Goal: Check status: Check status

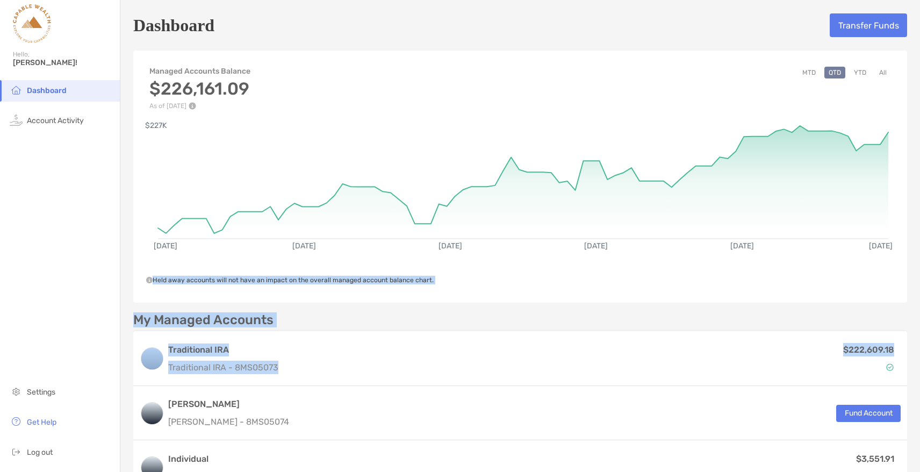
drag, startPoint x: 303, startPoint y: 364, endPoint x: 373, endPoint y: 213, distance: 167.2
click at [373, 213] on div "Managed Accounts Balance $226,161.09 As of [DATE] MTD QTD YTD All [DATE] [DATE]…" at bounding box center [520, 273] width 774 height 451
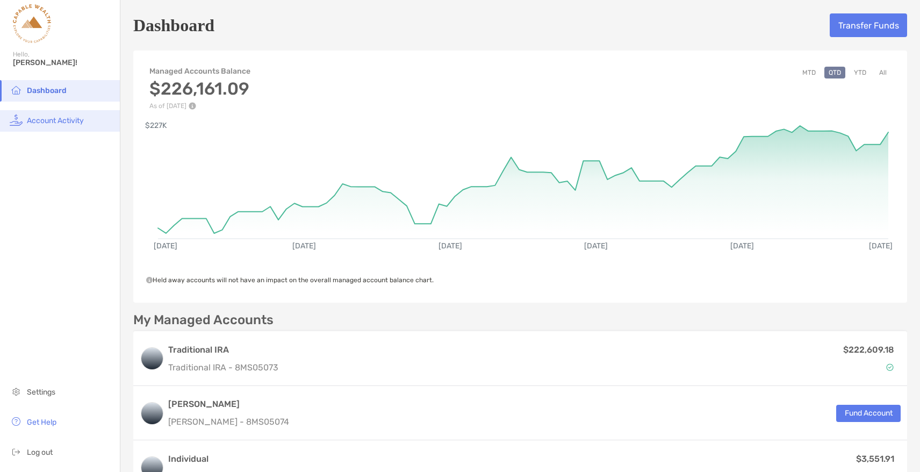
click at [65, 121] on span "Account Activity" at bounding box center [55, 120] width 57 height 9
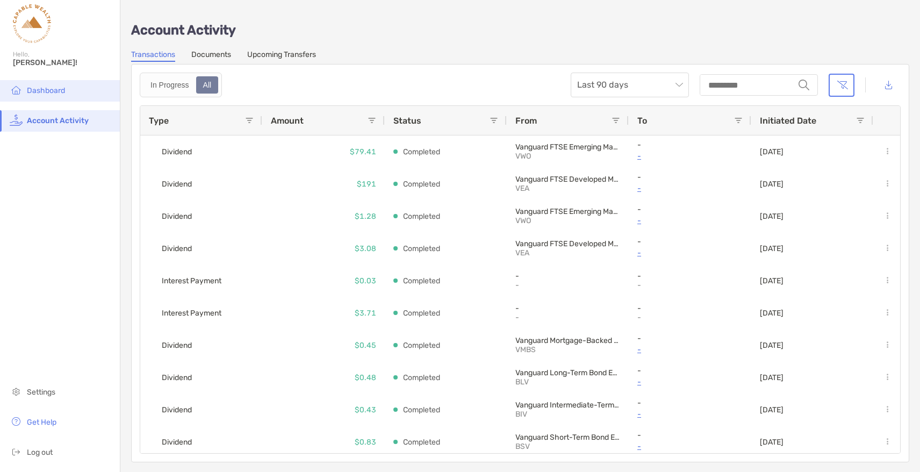
click at [58, 87] on span "Dashboard" at bounding box center [46, 90] width 38 height 9
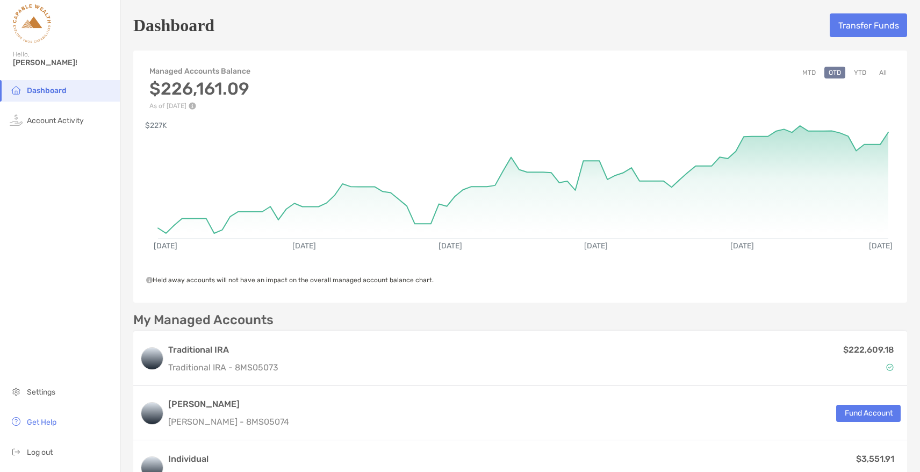
click at [861, 70] on button "YTD" at bounding box center [860, 73] width 21 height 12
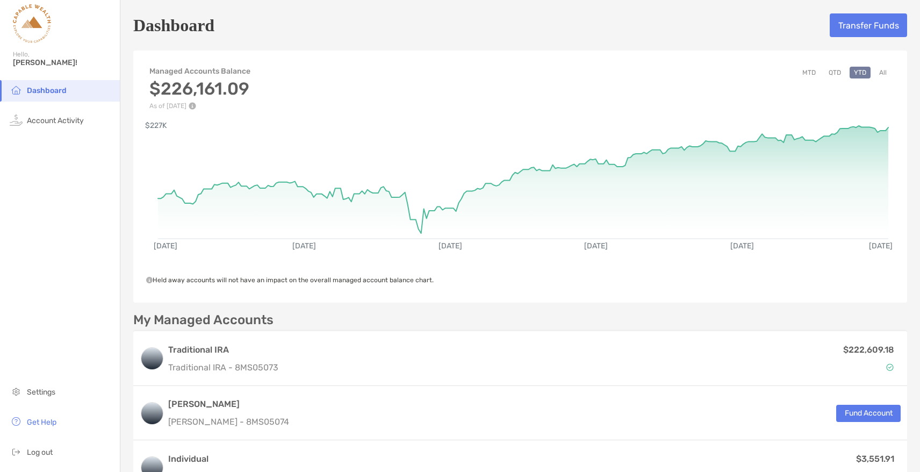
click at [880, 76] on button "All" at bounding box center [883, 73] width 16 height 12
